Goal: Find specific page/section: Find specific page/section

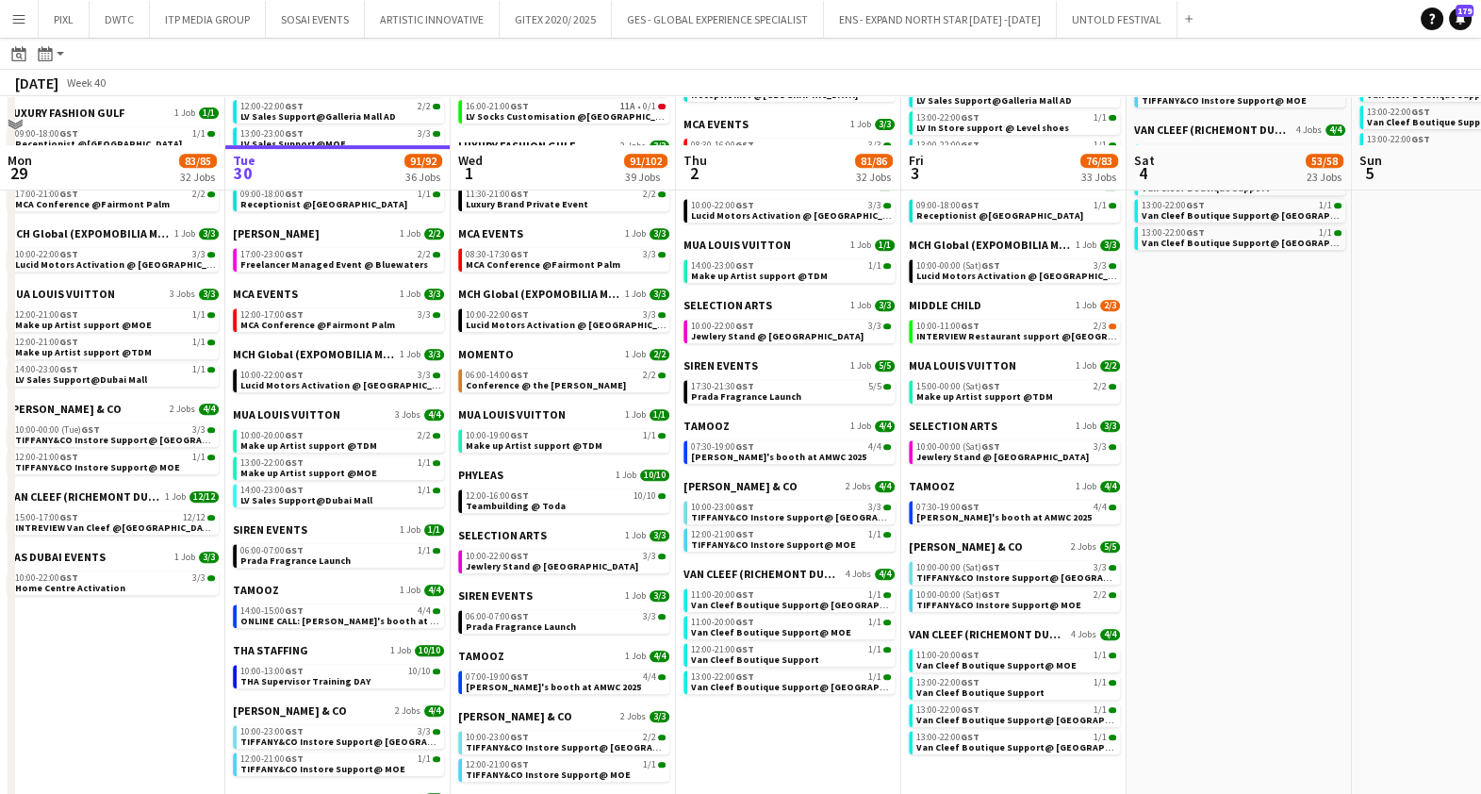
scroll to position [1178, 0]
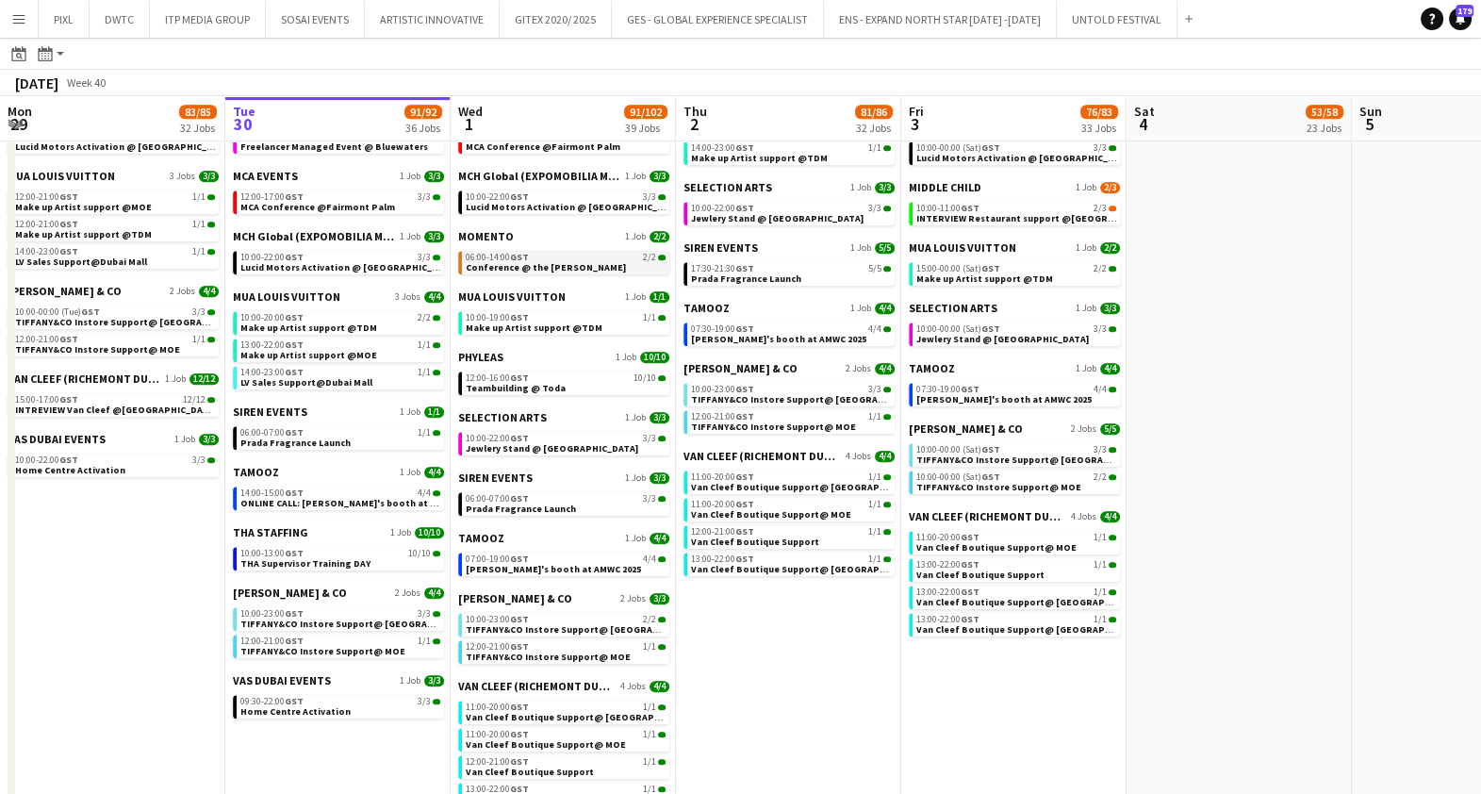
click at [543, 265] on span "Conference @ the Rits Carlton" at bounding box center [546, 267] width 160 height 12
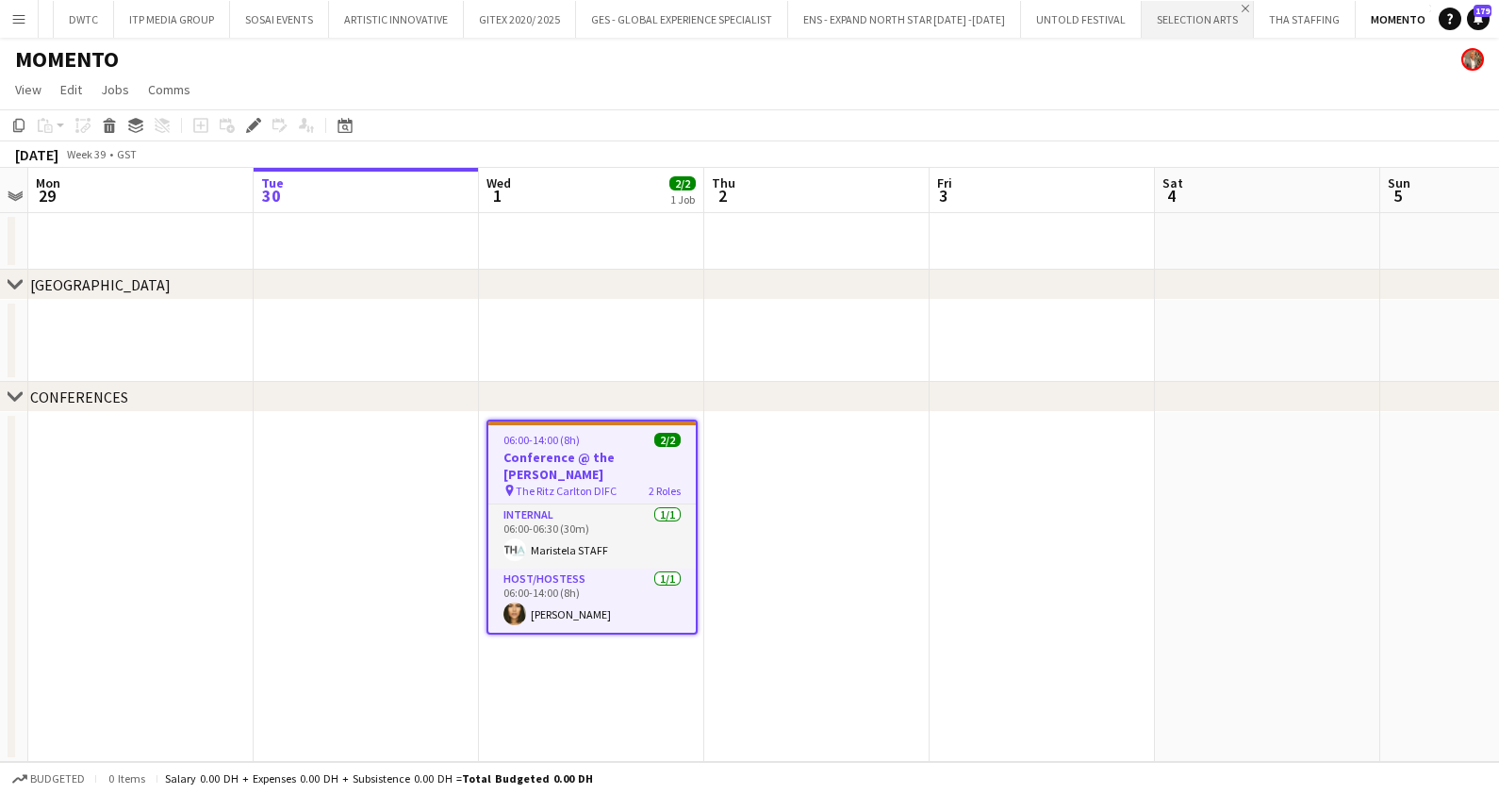
click at [1242, 8] on app-icon "Close" at bounding box center [1246, 9] width 8 height 8
click at [1373, 17] on app-icon "Add" at bounding box center [1377, 19] width 8 height 8
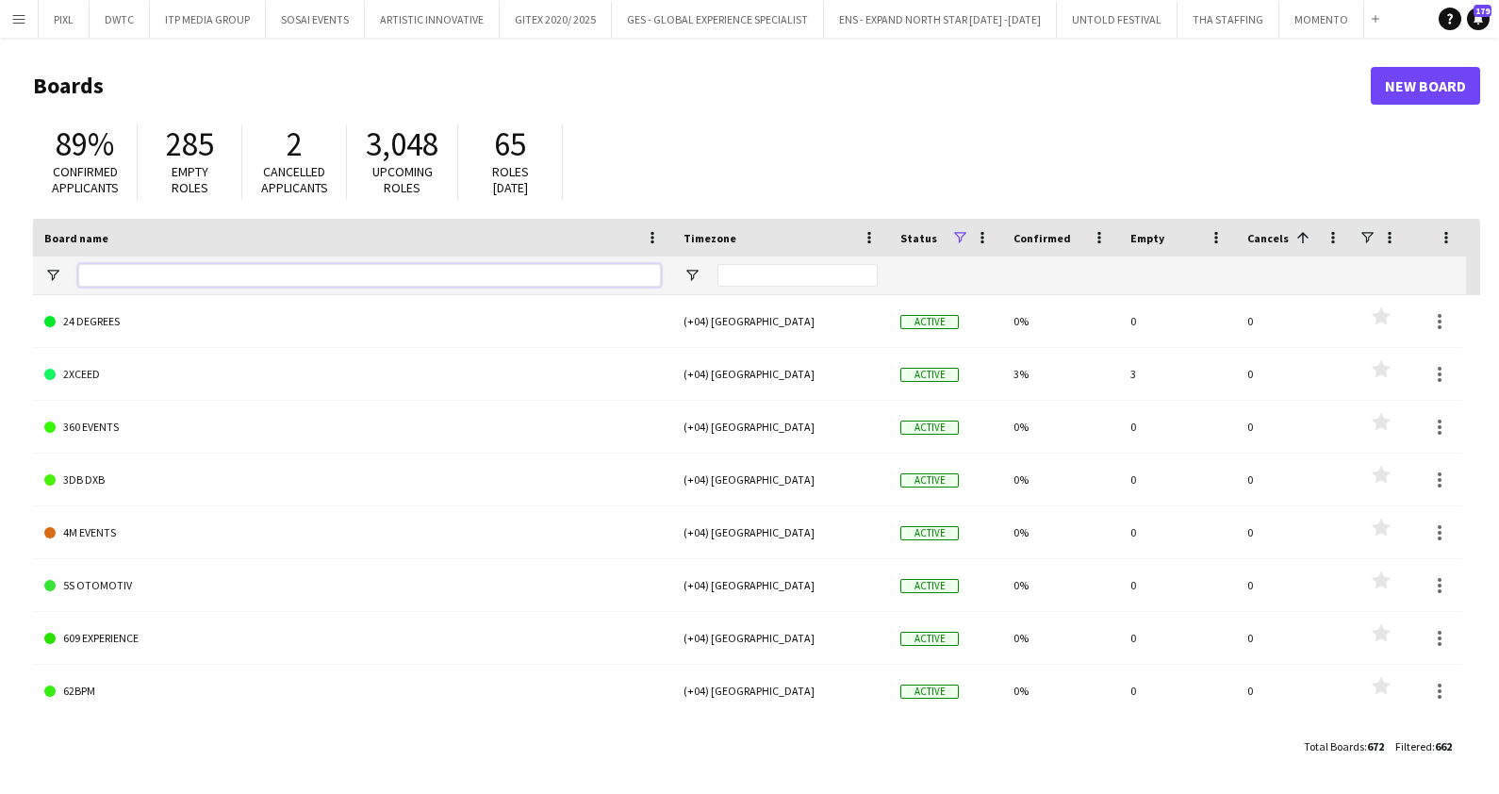
click at [129, 264] on input "Board name Filter Input" at bounding box center [369, 275] width 583 height 23
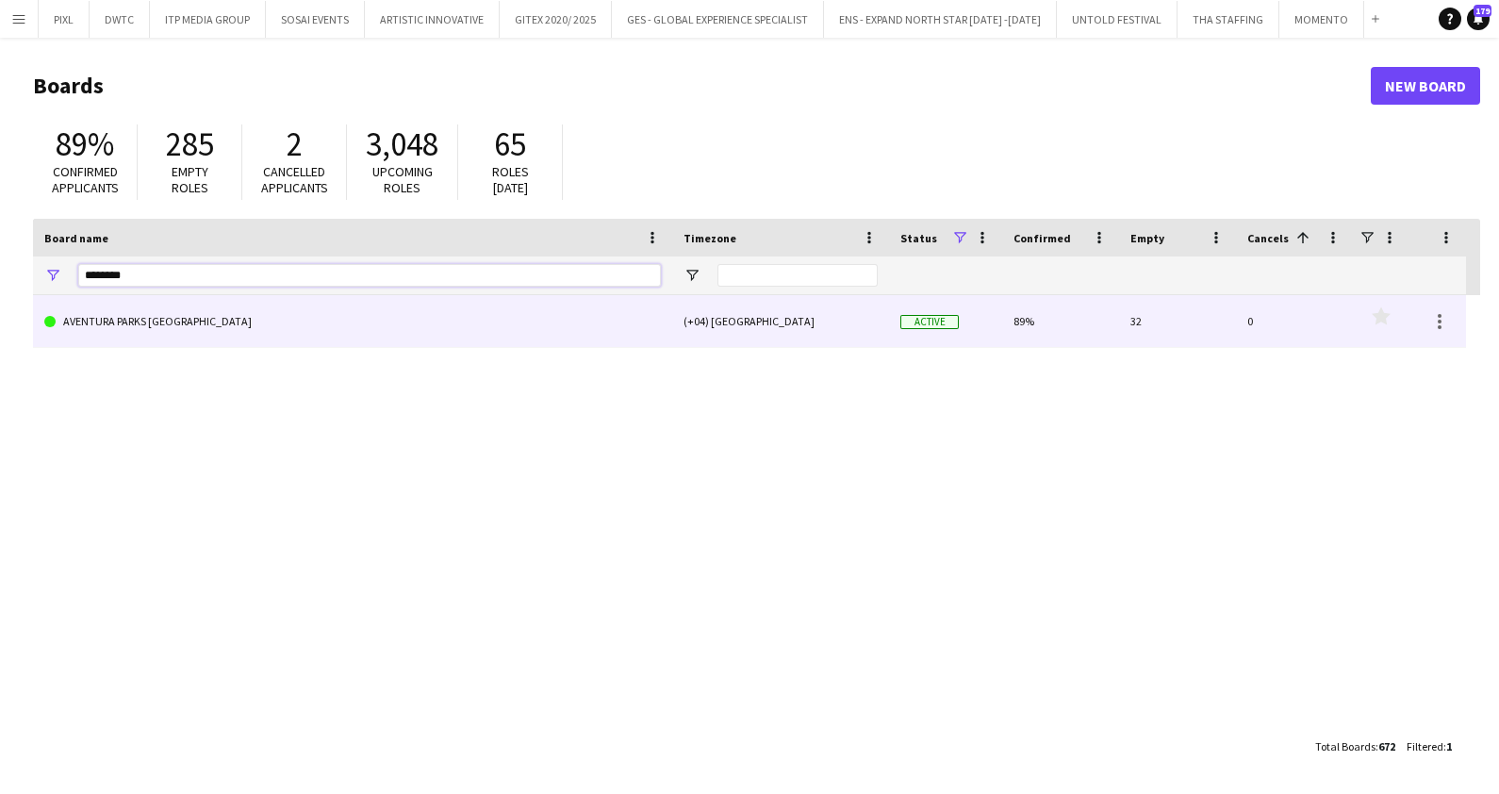
type input "********"
click at [165, 321] on link "AVENTURA PARKS DUBAI" at bounding box center [352, 321] width 617 height 53
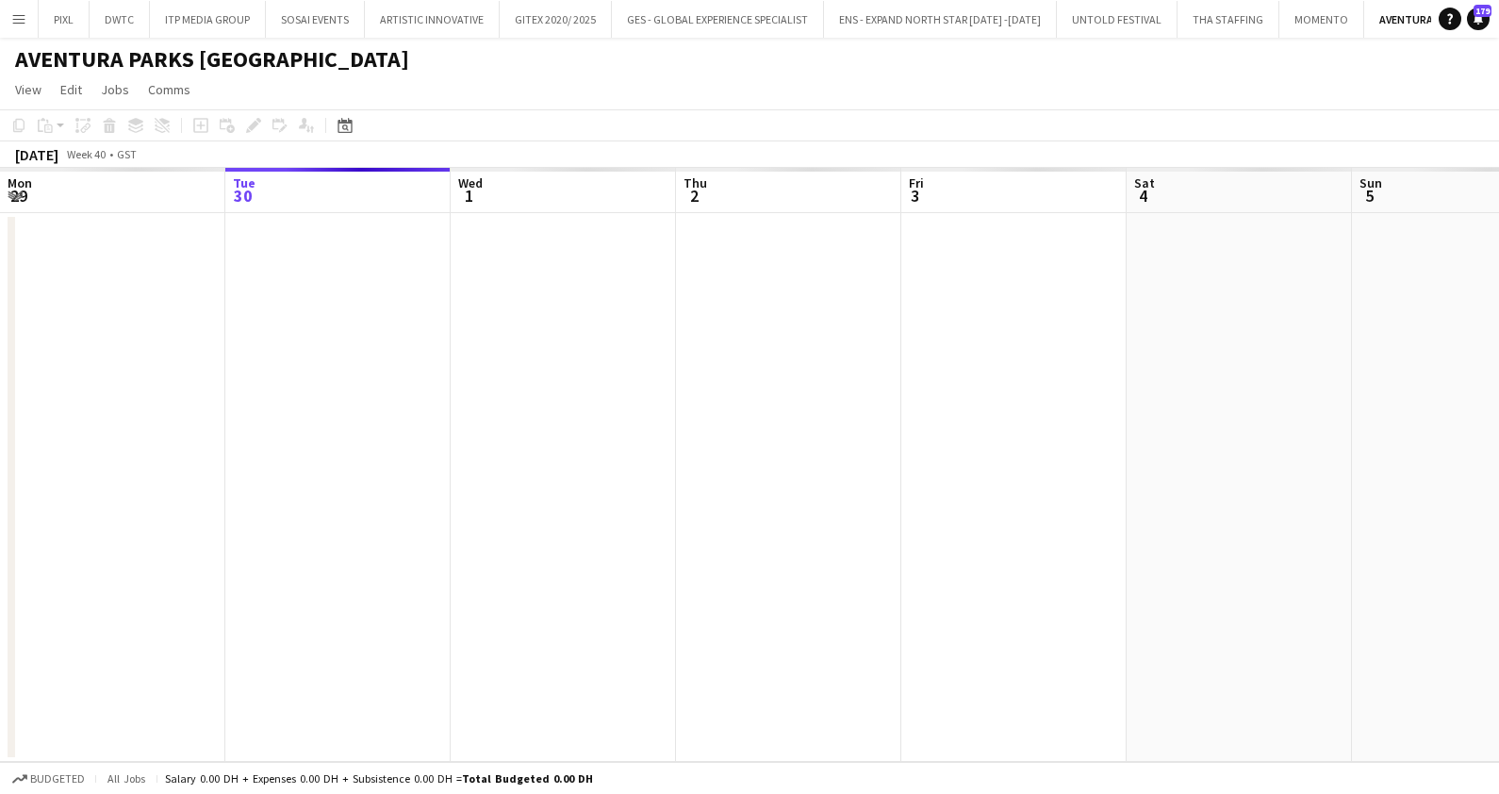
scroll to position [0, 74]
